Goal: Information Seeking & Learning: Learn about a topic

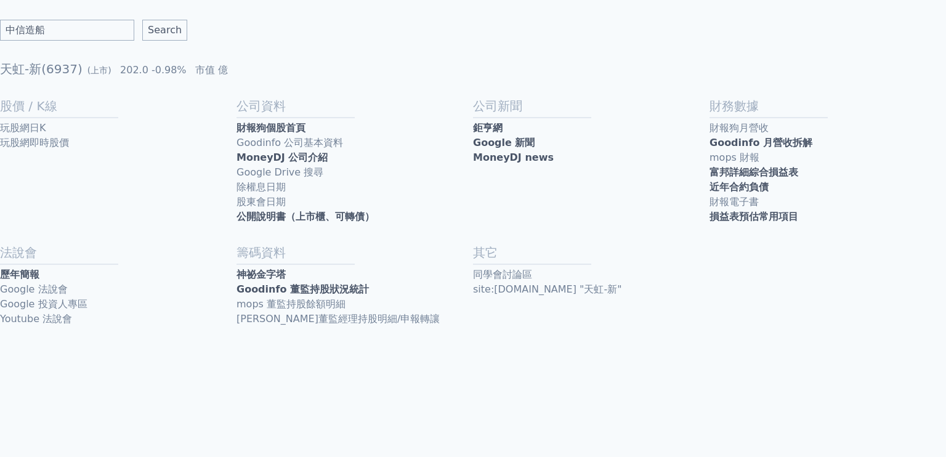
type input "中信造船"
click at [142, 20] on input "Search" at bounding box center [164, 30] width 45 height 21
click at [36, 273] on link "歷年簡報" at bounding box center [118, 273] width 236 height 15
click at [318, 215] on link "公開說明書（上市櫃、可轉債）" at bounding box center [354, 216] width 236 height 15
click at [99, 30] on input "text" at bounding box center [67, 30] width 134 height 21
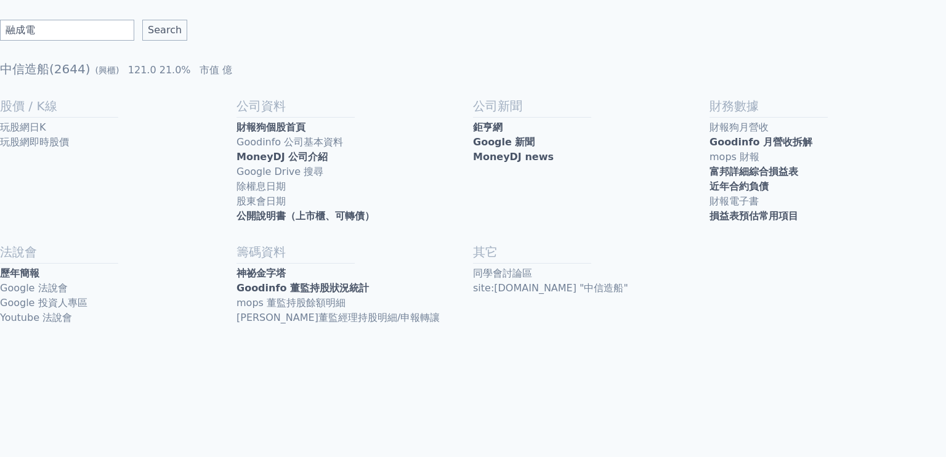
type input "融成電"
click at [142, 20] on input "Search" at bounding box center [164, 30] width 45 height 21
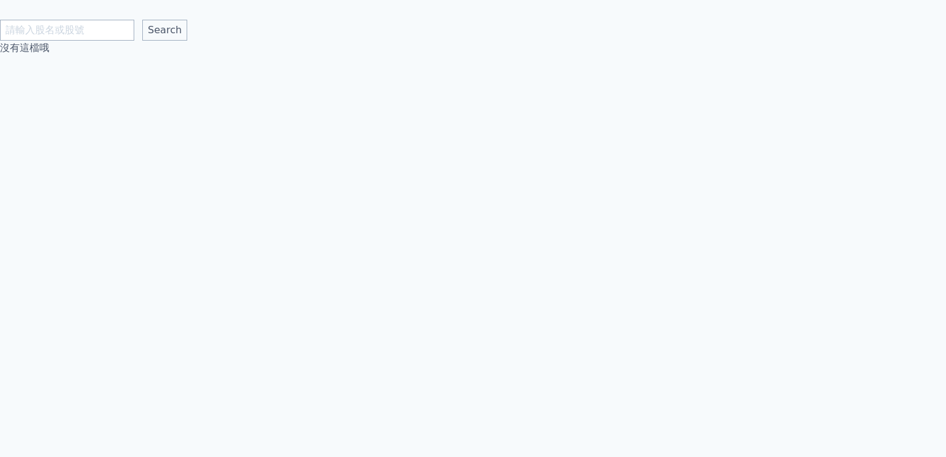
click at [81, 34] on input "text" at bounding box center [67, 30] width 134 height 21
type input "融程電"
click at [142, 20] on input "Search" at bounding box center [164, 30] width 45 height 21
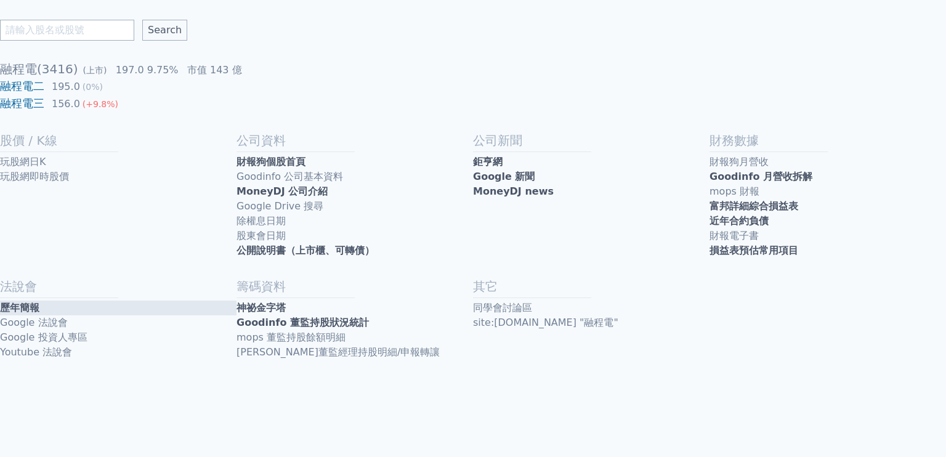
click at [34, 305] on link "歷年簡報" at bounding box center [118, 307] width 236 height 15
